Goal: Task Accomplishment & Management: Manage account settings

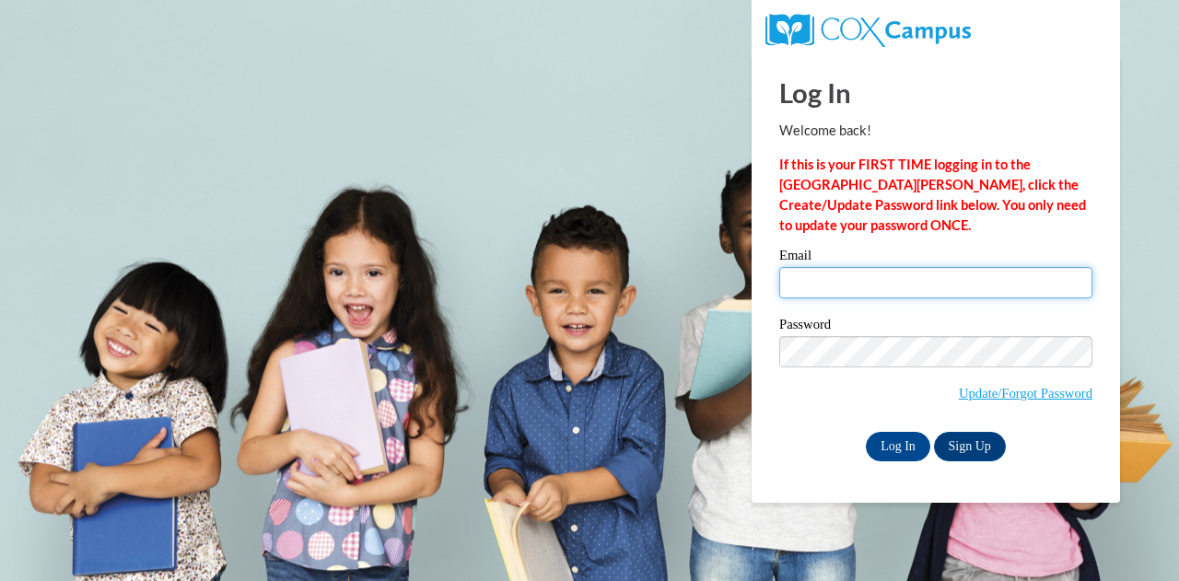
drag, startPoint x: 874, startPoint y: 287, endPoint x: 883, endPoint y: 298, distance: 13.8
click at [874, 287] on input "Email" at bounding box center [935, 282] width 313 height 31
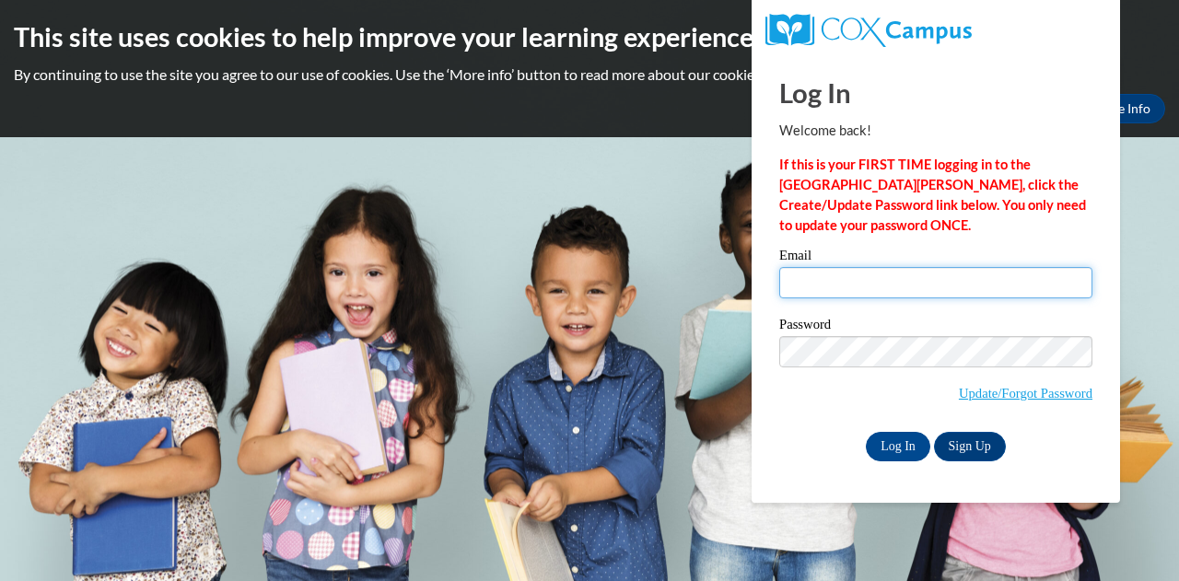
type input "natalie.lee@k12.hi.us"
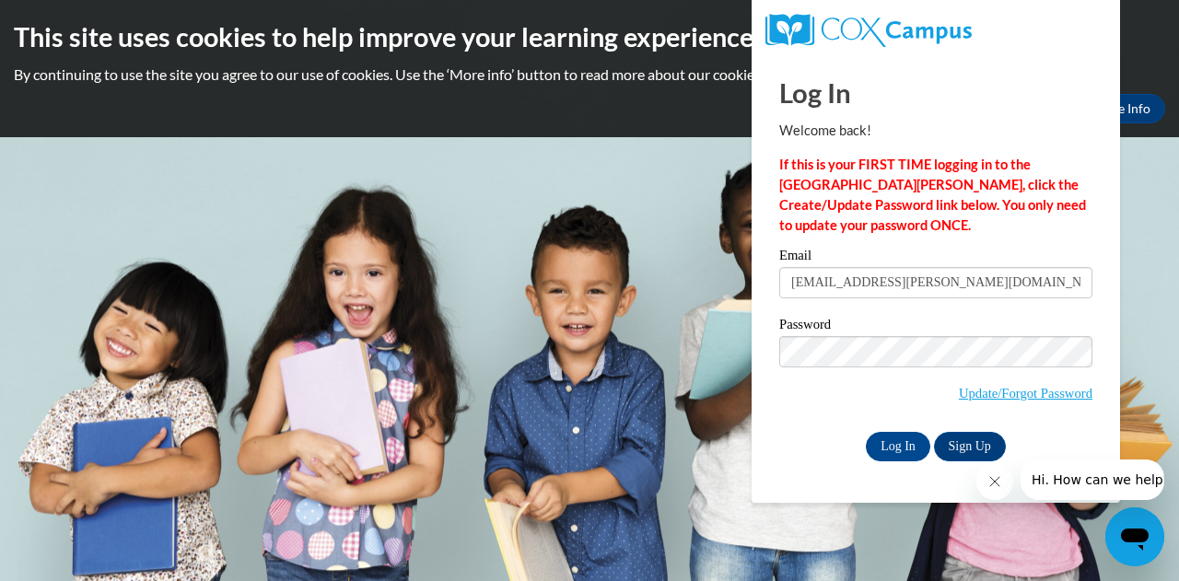
click at [814, 425] on div "Password Update/Forgot Password" at bounding box center [935, 372] width 313 height 109
click at [883, 439] on input "Log In" at bounding box center [898, 446] width 64 height 29
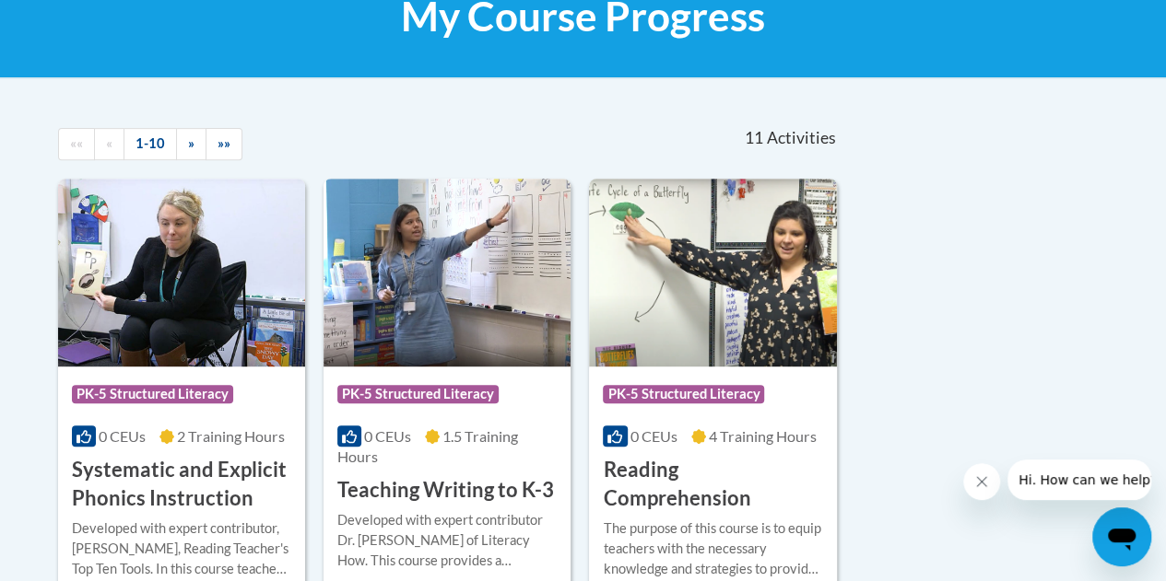
scroll to position [369, 0]
